Goal: Obtain resource: Download file/media

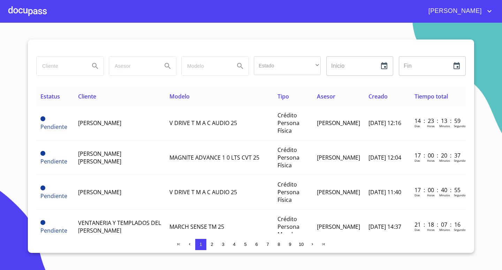
click at [74, 65] on input "search" at bounding box center [60, 65] width 47 height 19
type input "MERCEDES"
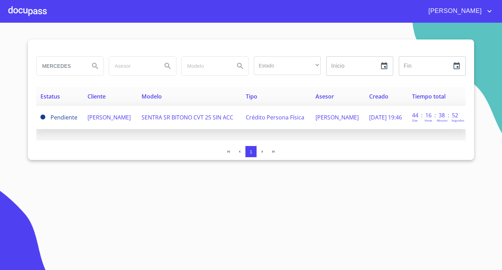
click at [121, 120] on td "[PERSON_NAME]" at bounding box center [110, 117] width 54 height 23
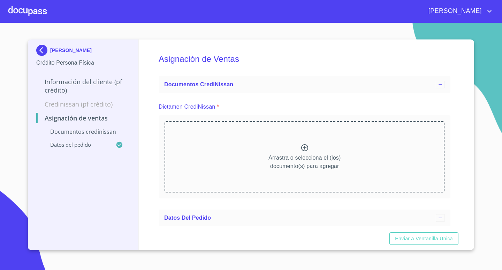
click at [34, 7] on div at bounding box center [27, 11] width 38 height 22
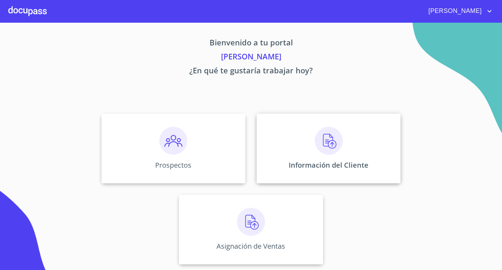
click at [326, 160] on div "Información del Cliente" at bounding box center [329, 148] width 144 height 70
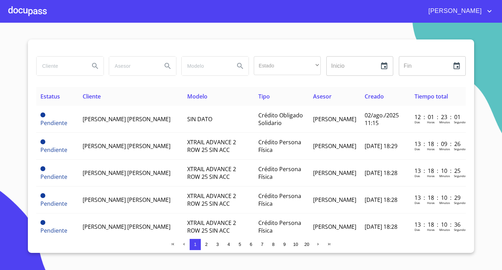
click at [76, 69] on input "search" at bounding box center [60, 65] width 47 height 19
type input "MERCEDES"
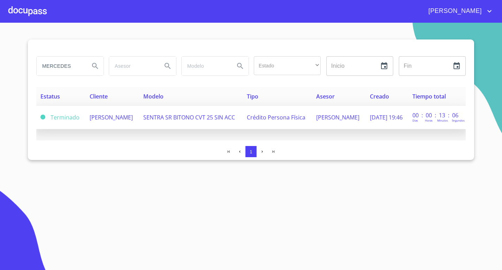
click at [202, 114] on span "SENTRA SR BITONO CVT 25 SIN ACC" at bounding box center [189, 117] width 92 height 8
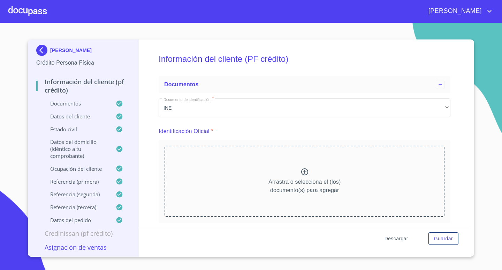
click at [400, 237] on span "Descargar" at bounding box center [397, 238] width 24 height 9
